Goal: Task Accomplishment & Management: Manage account settings

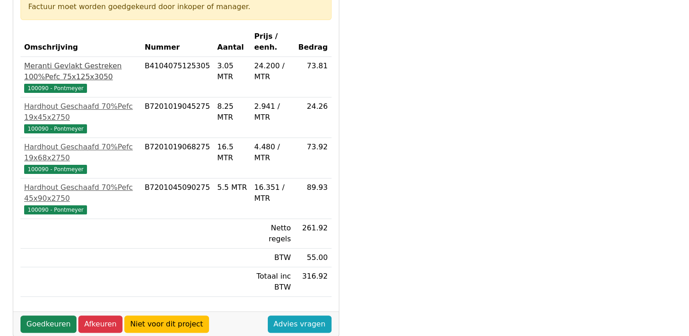
scroll to position [182, 0]
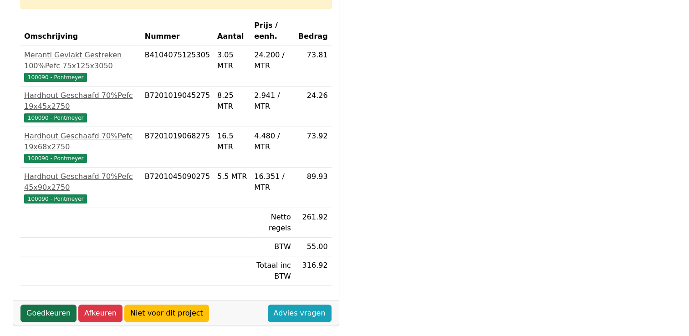
click at [43, 309] on link "Goedkeuren" at bounding box center [49, 313] width 56 height 17
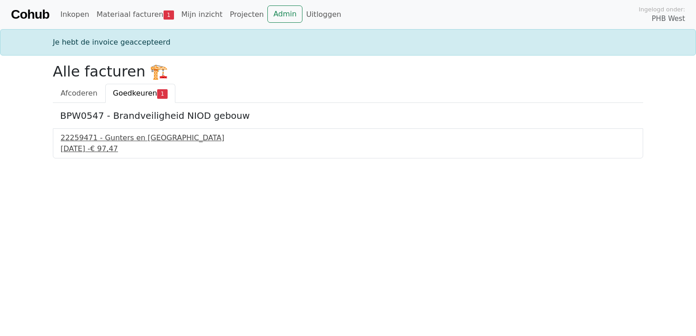
click at [124, 145] on div "23 september 2025 - € 97,47" at bounding box center [348, 149] width 575 height 11
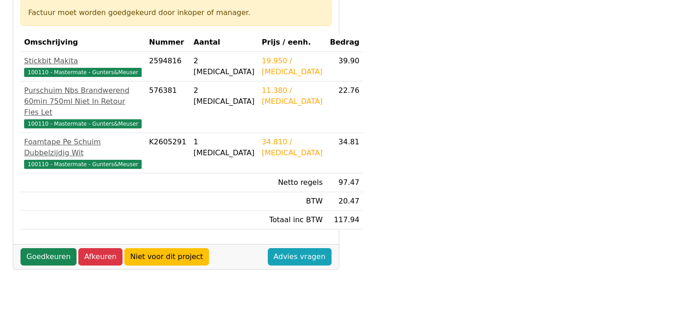
scroll to position [182, 0]
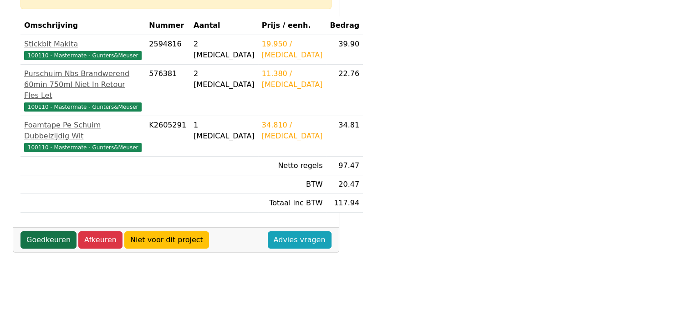
click at [54, 249] on link "Goedkeuren" at bounding box center [49, 239] width 56 height 17
